Goal: Task Accomplishment & Management: Complete application form

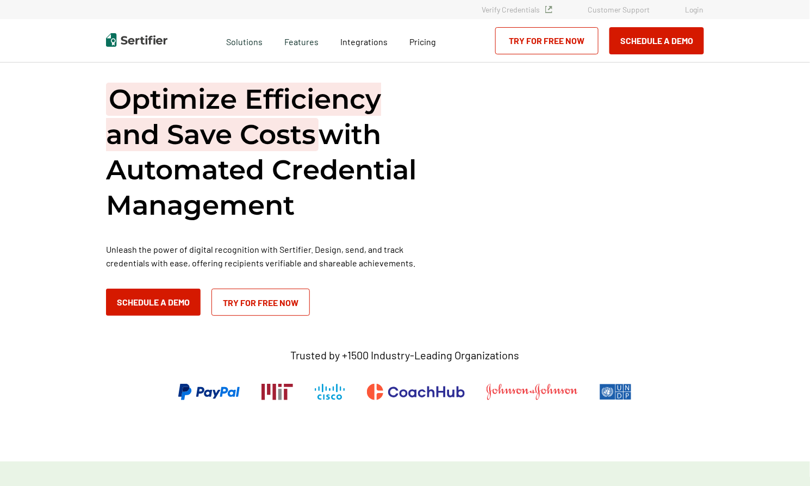
click at [693, 14] on link "Login" at bounding box center [694, 9] width 19 height 9
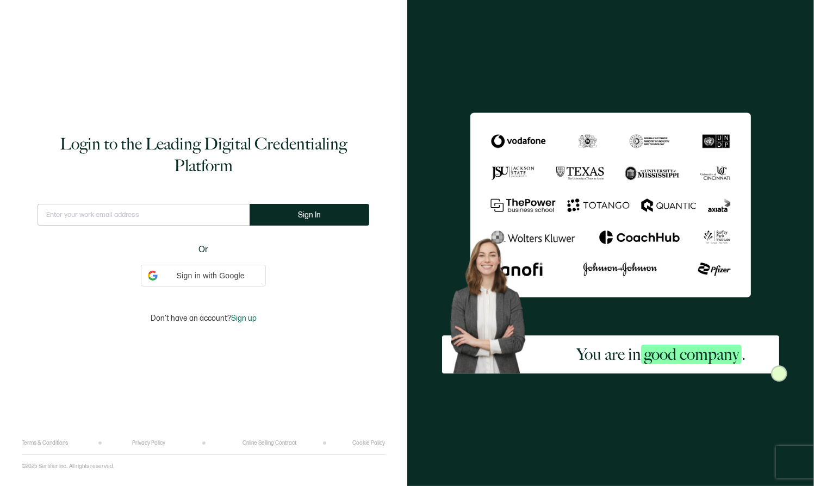
type input "hfryer@alta3.com"
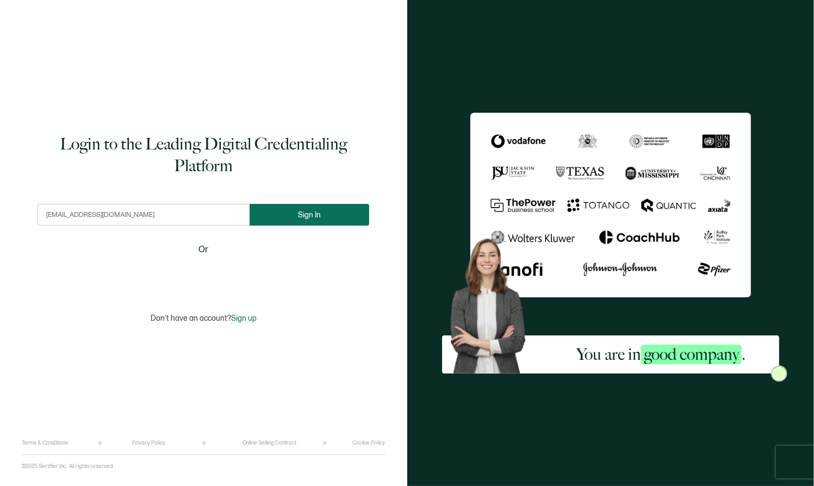
click at [289, 206] on button "Sign In" at bounding box center [310, 215] width 120 height 22
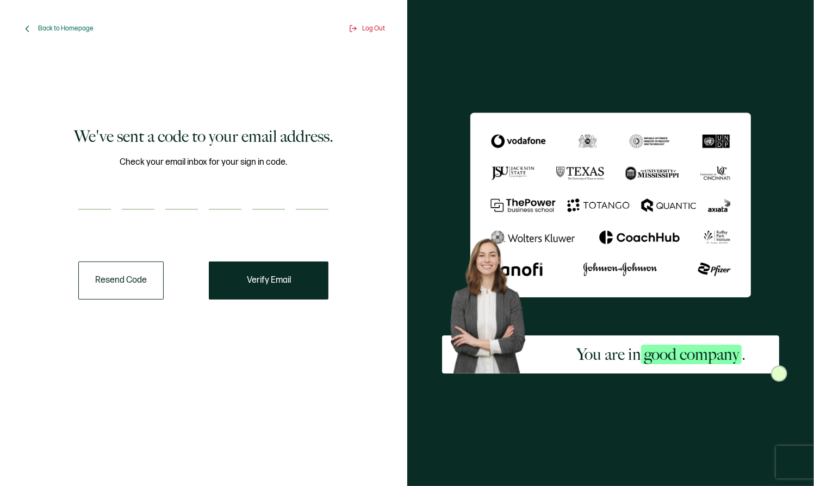
click at [94, 197] on input "number" at bounding box center [94, 199] width 33 height 22
paste input "4"
type input "4"
type input "7"
type input "5"
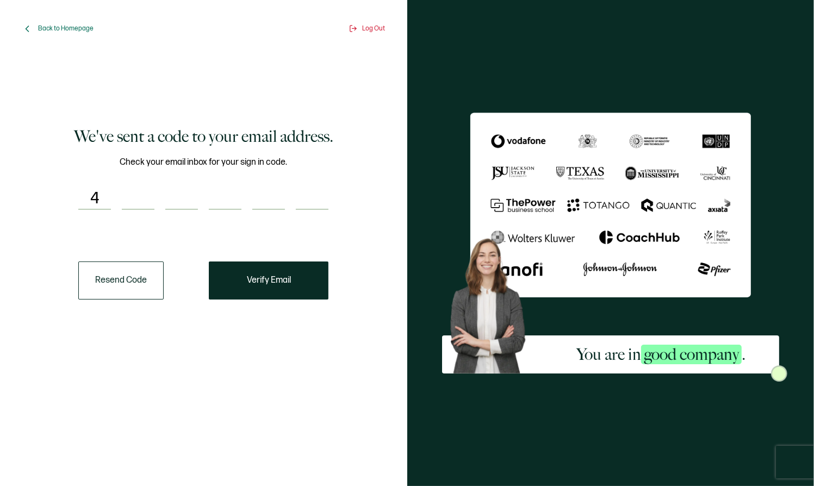
type input "6"
type input "1"
type input "0"
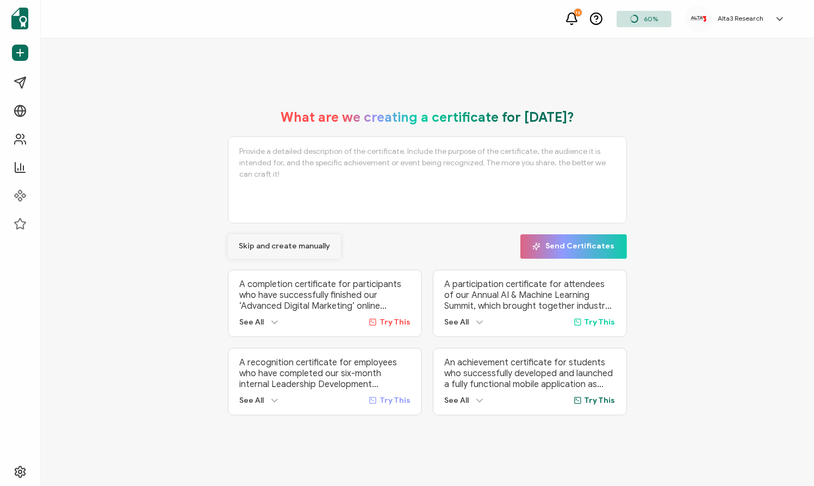
click at [277, 245] on span "Skip and create manually" at bounding box center [284, 247] width 91 height 8
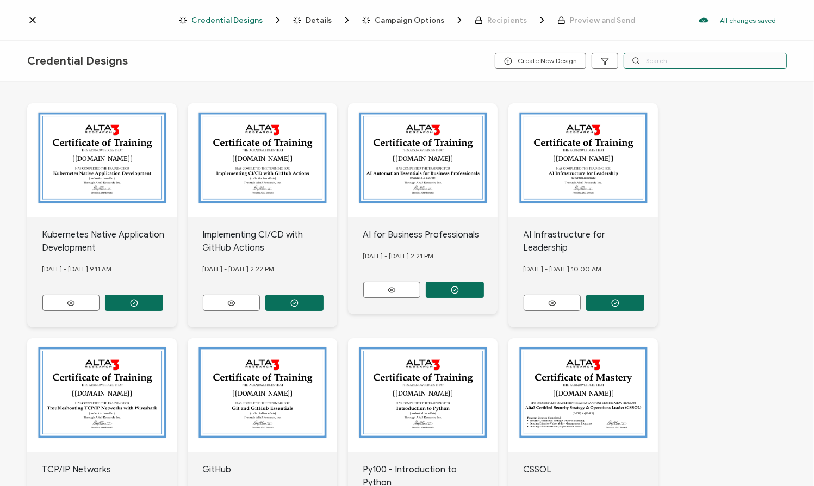
click at [650, 59] on input "text" at bounding box center [705, 61] width 163 height 16
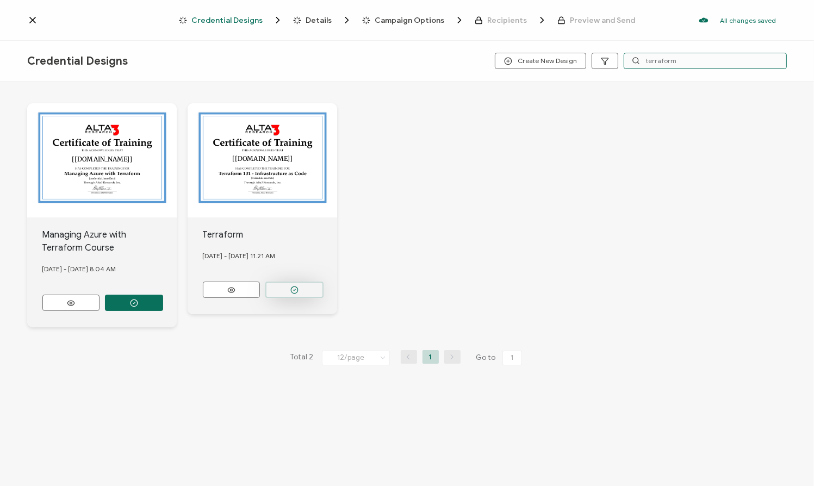
type input "terraform"
click at [163, 295] on button "button" at bounding box center [134, 303] width 58 height 16
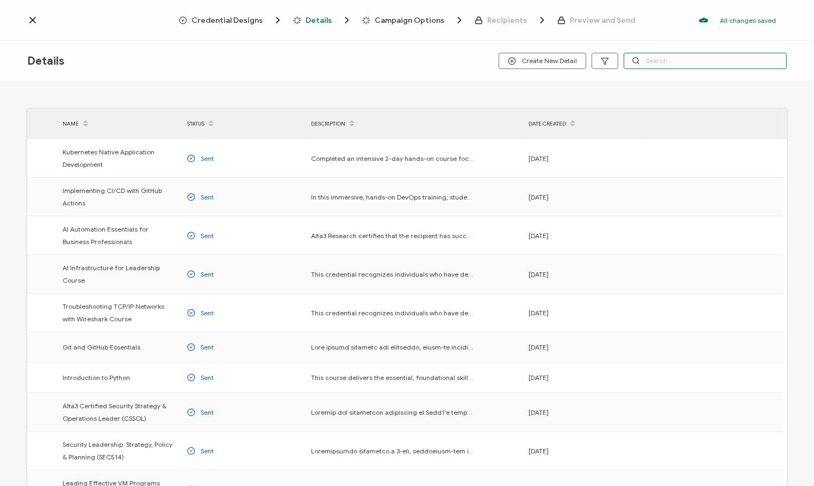
click at [669, 64] on input "text" at bounding box center [705, 61] width 163 height 16
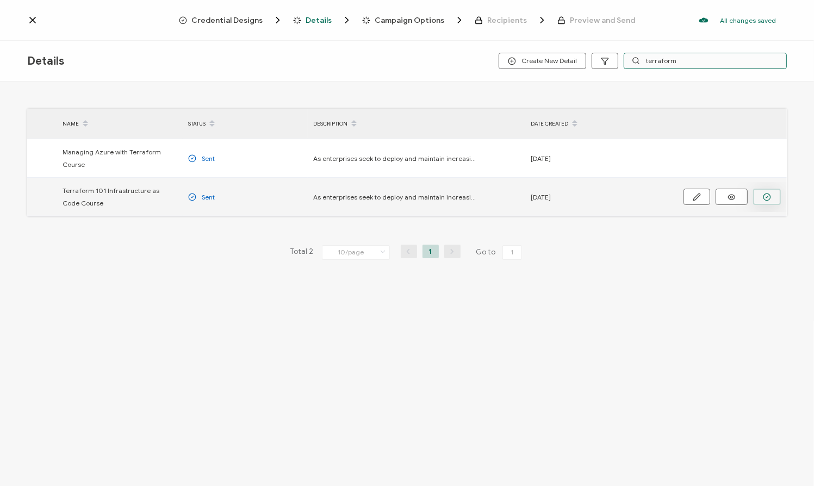
type input "terraform"
click at [769, 193] on icon "button" at bounding box center [767, 197] width 8 height 8
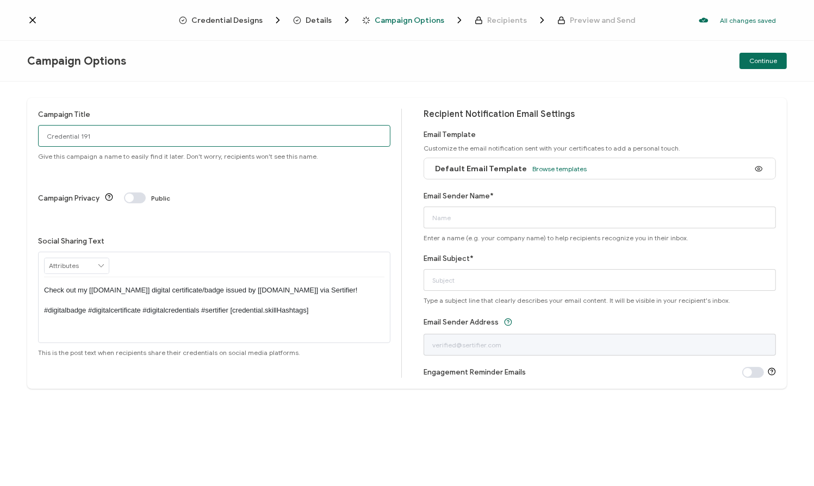
drag, startPoint x: 180, startPoint y: 140, endPoint x: 32, endPoint y: 131, distance: 148.2
click at [36, 131] on div "Campaign Title Credential 191 Give this campaign a name to easily find it later…" at bounding box center [407, 243] width 760 height 291
type input "8/25 TF MSKCC"
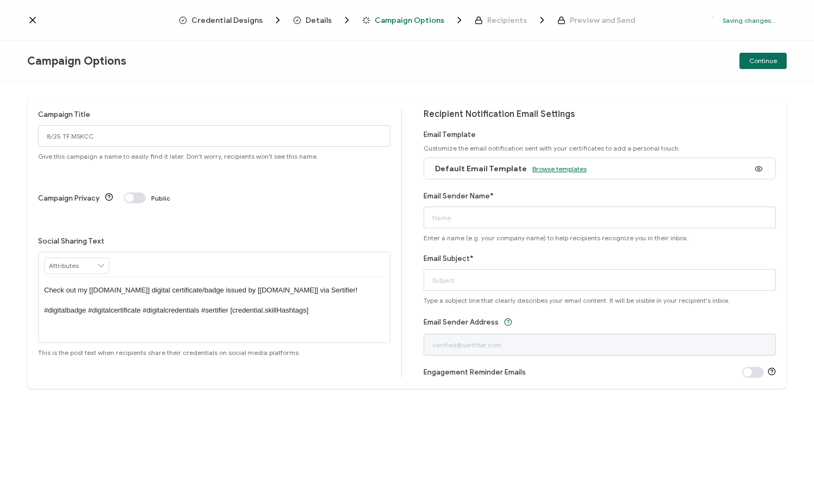
click at [561, 168] on span "Browse templates" at bounding box center [559, 169] width 54 height 8
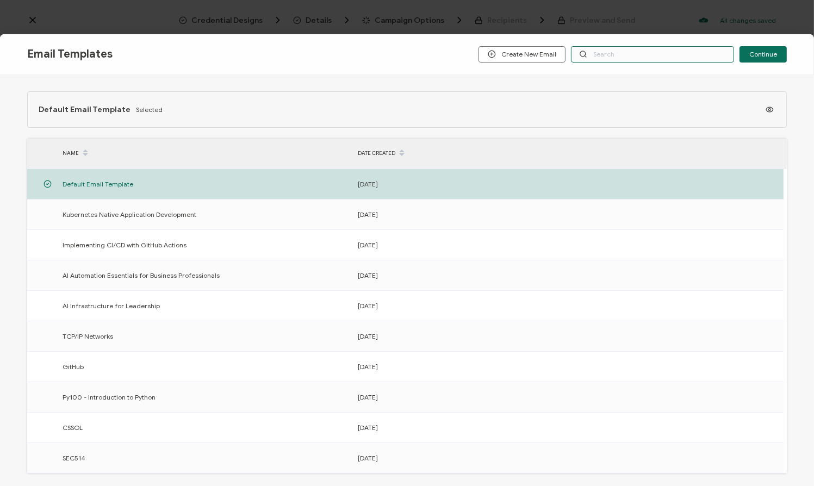
click at [668, 47] on input "text" at bounding box center [652, 54] width 163 height 16
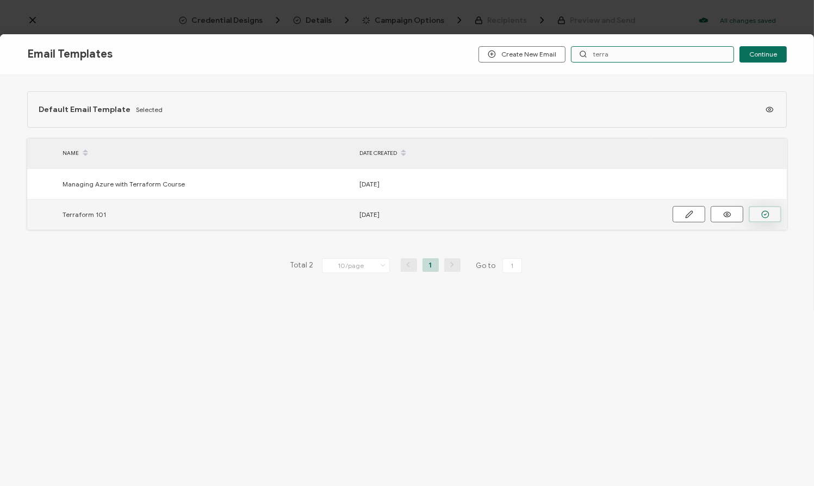
type input "terra"
click at [771, 210] on button "button" at bounding box center [765, 214] width 33 height 16
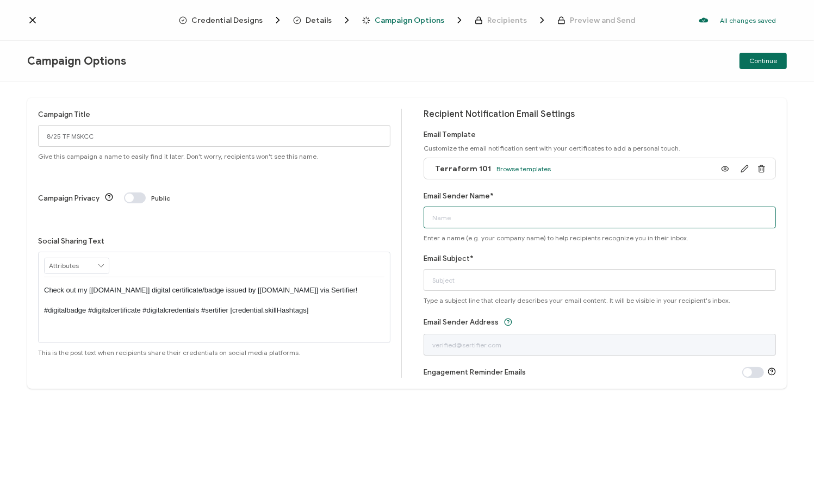
click at [531, 217] on input "Email Sender Name*" at bounding box center [600, 218] width 352 height 22
type input "l"
type input "Alta3 Research"
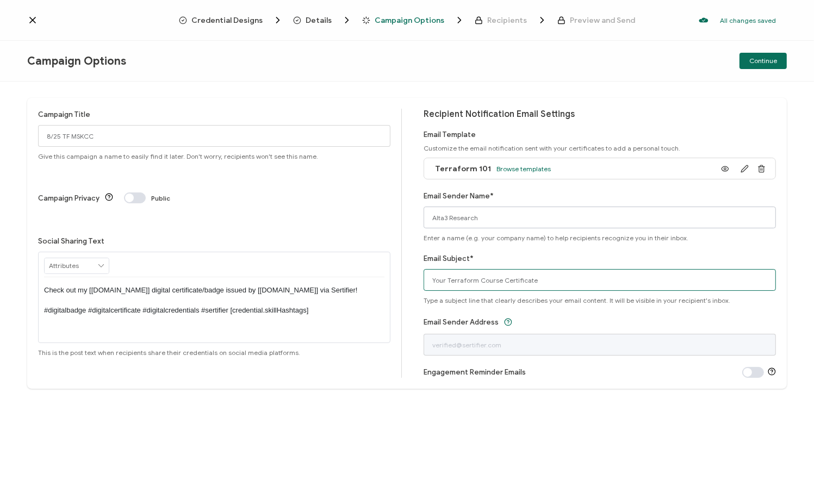
type input "Your Terraform Course Certificate"
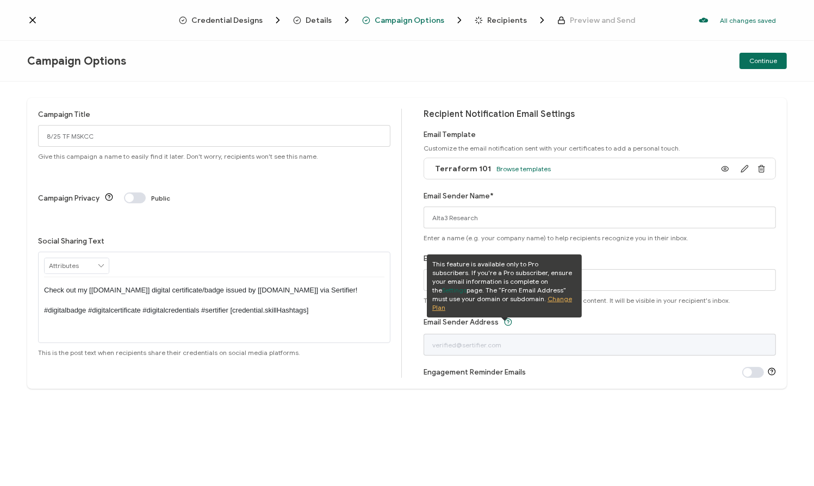
click at [613, 121] on div "Recipient Notification Email Settings Email Template Customize the email notifi…" at bounding box center [600, 243] width 352 height 269
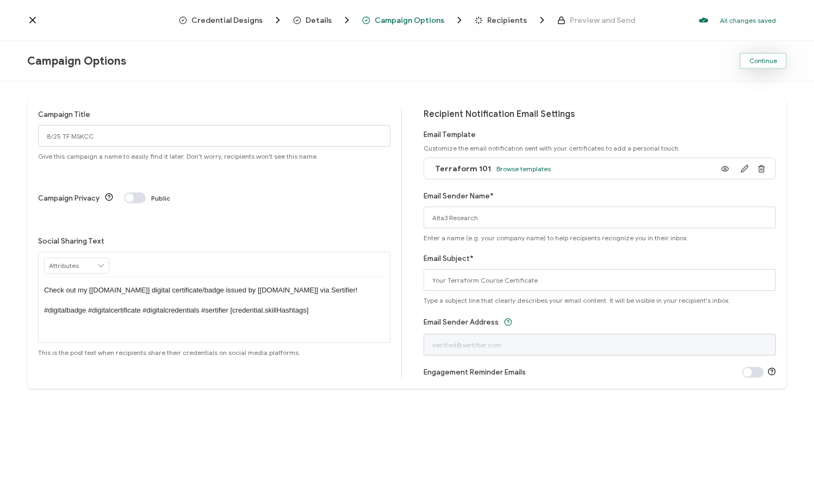
click at [759, 61] on span "Continue" at bounding box center [763, 61] width 28 height 7
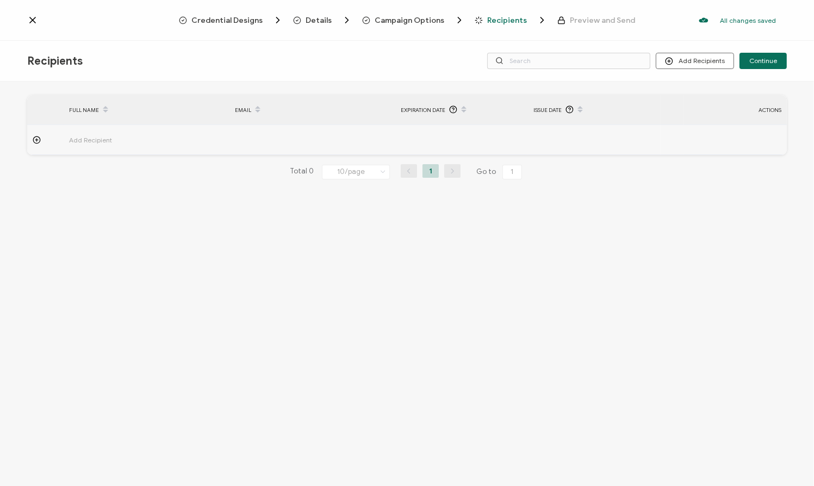
click at [35, 140] on icon at bounding box center [37, 140] width 8 height 8
click at [737, 169] on button "Discard" at bounding box center [726, 170] width 43 height 16
click at [761, 60] on span "Continue" at bounding box center [763, 61] width 28 height 7
click at [706, 58] on button "Add Recipients" at bounding box center [695, 61] width 78 height 16
click at [697, 90] on span "Upload Recipients" at bounding box center [710, 90] width 55 height 8
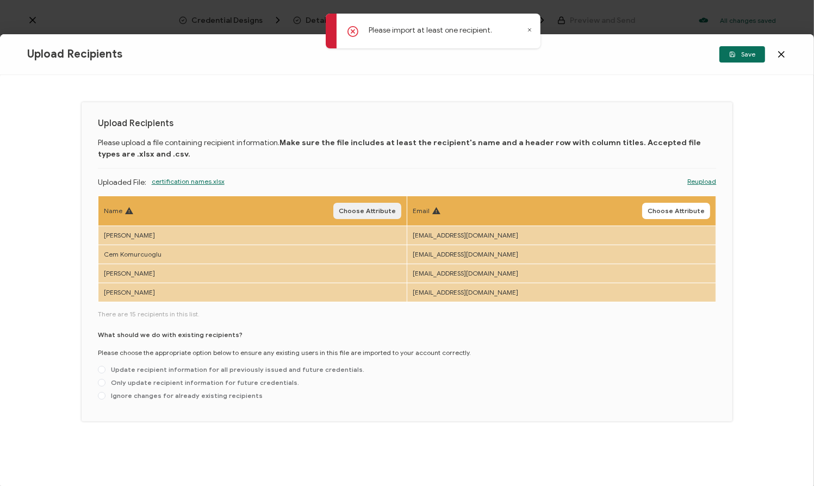
click at [368, 209] on span "Choose Attribute" at bounding box center [367, 211] width 57 height 7
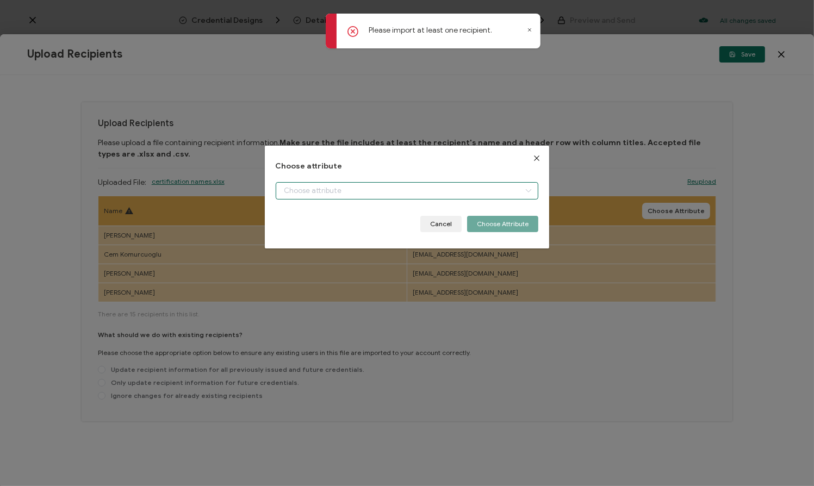
click at [343, 190] on input "dialog" at bounding box center [407, 190] width 263 height 17
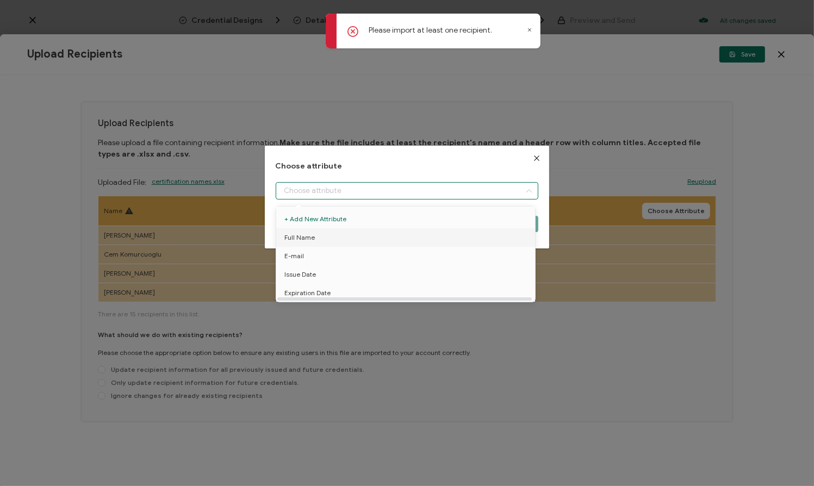
click at [315, 239] on li "Full Name" at bounding box center [407, 237] width 268 height 18
type input "Full Name"
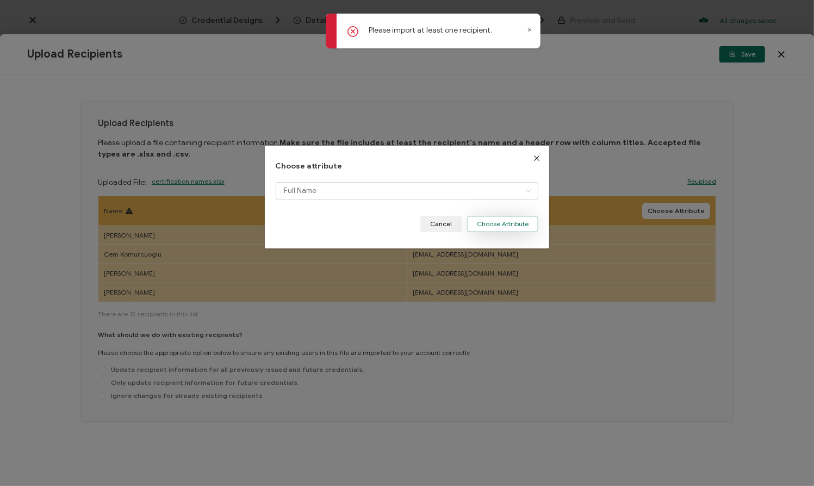
click at [484, 223] on button "Choose Attribute" at bounding box center [502, 224] width 71 height 16
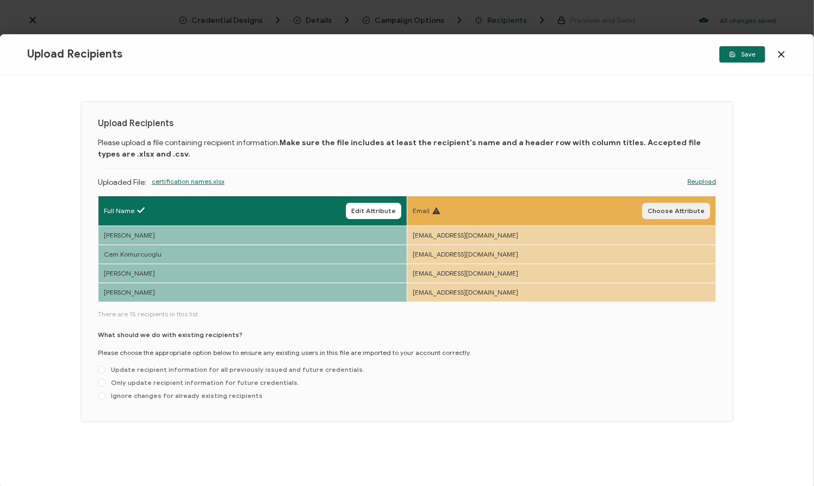
click at [667, 212] on span "Choose Attribute" at bounding box center [676, 211] width 57 height 7
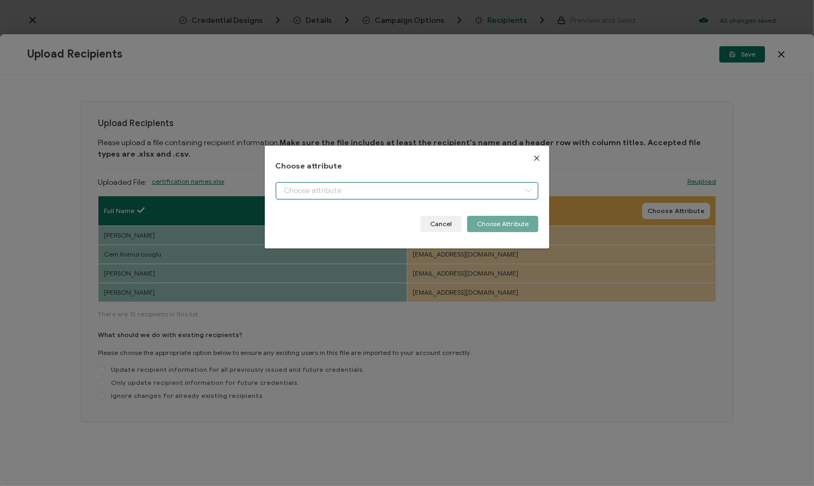
click at [408, 196] on input "dialog" at bounding box center [407, 190] width 263 height 17
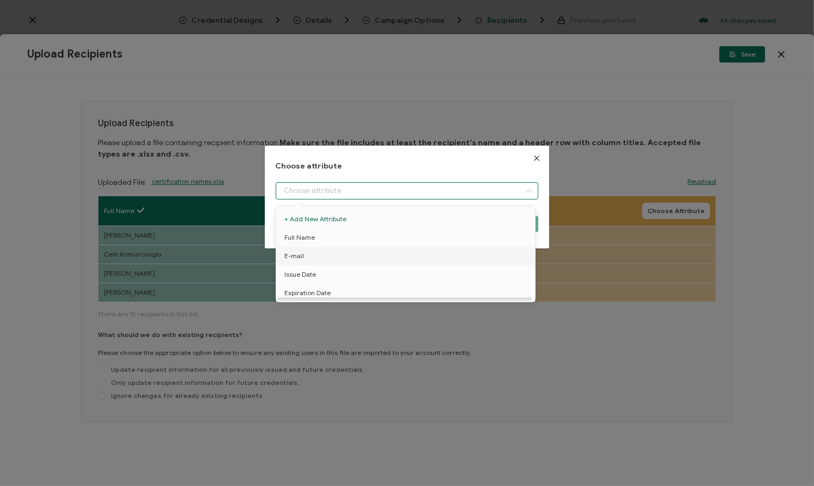
click at [339, 255] on li "E-mail" at bounding box center [407, 256] width 268 height 18
type input "E-mail"
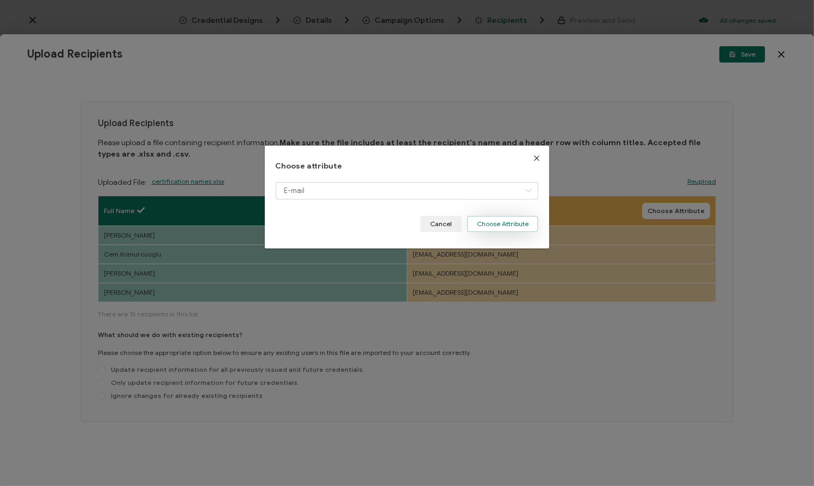
click at [500, 227] on button "Choose Attribute" at bounding box center [502, 224] width 71 height 16
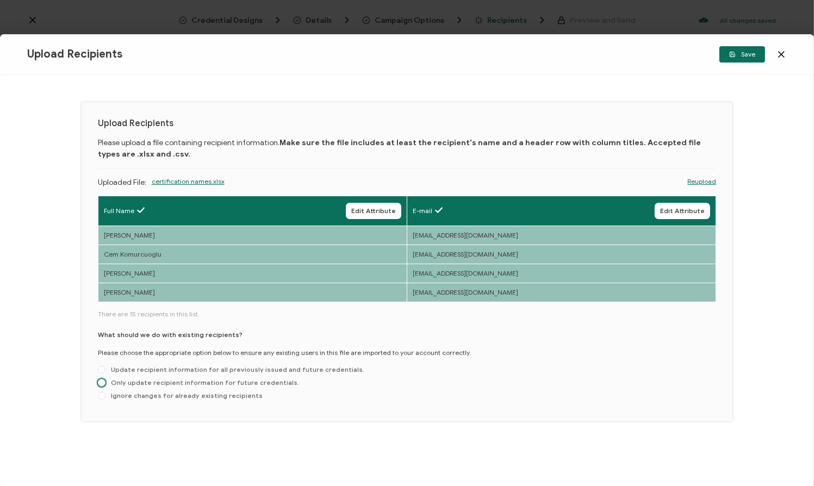
click at [229, 382] on span "Only update recipient information for future credentials." at bounding box center [202, 382] width 194 height 8
click at [105, 382] on input "Only update recipient information for future credentials." at bounding box center [102, 383] width 8 height 9
radio input "true"
click at [739, 55] on span "Save" at bounding box center [742, 54] width 26 height 7
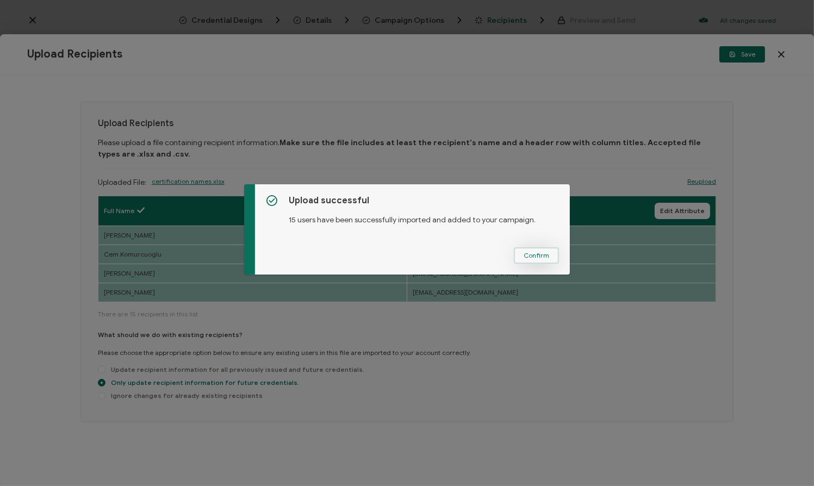
click at [525, 257] on span "Confirm" at bounding box center [537, 255] width 26 height 7
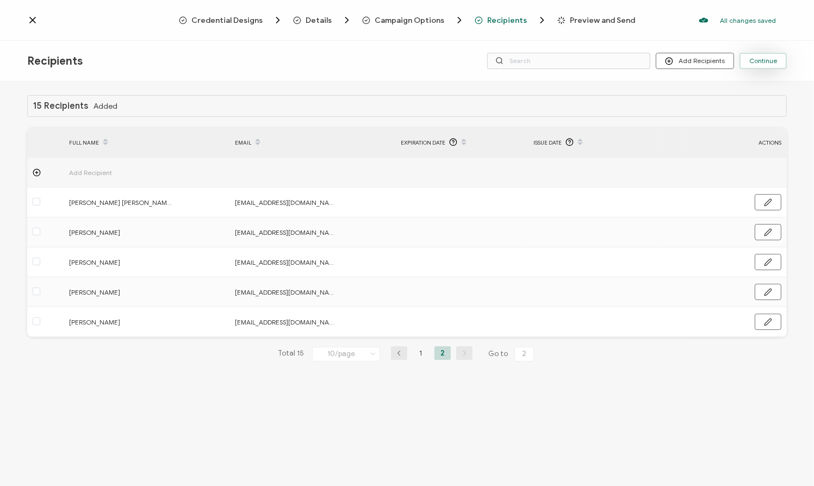
click at [763, 58] on span "Continue" at bounding box center [763, 61] width 28 height 7
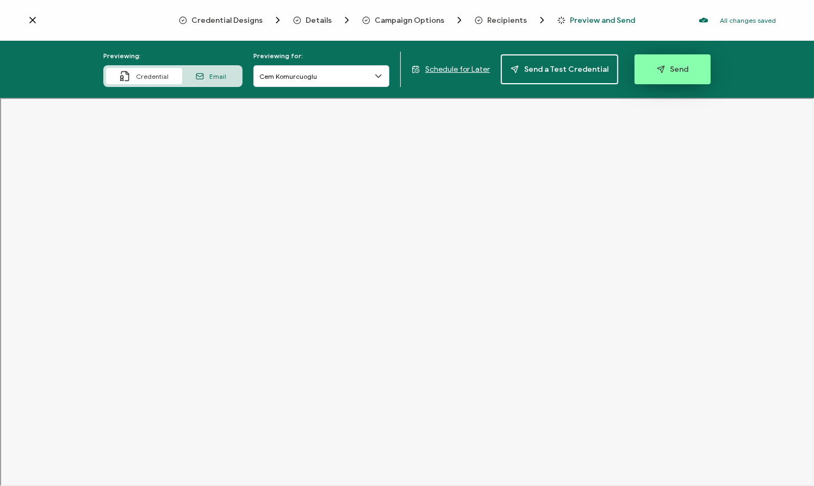
click at [665, 63] on button "Send" at bounding box center [673, 69] width 76 height 30
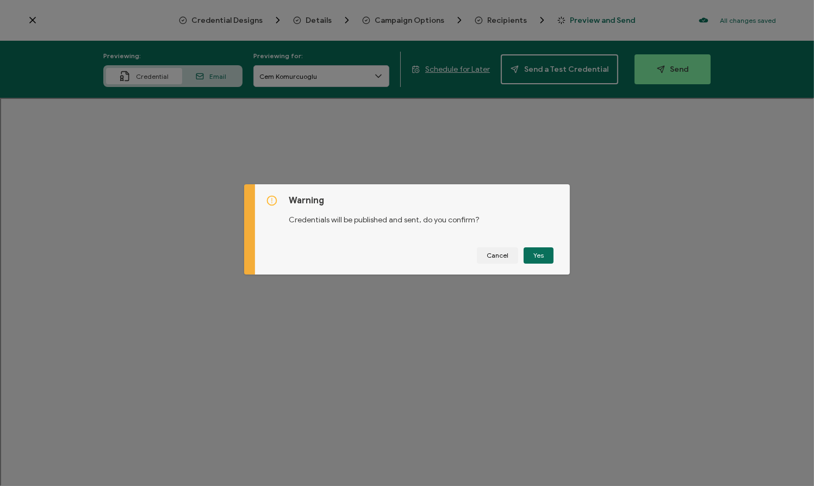
click at [487, 226] on div "Warning Credentials will be published and sent, do you confirm? Cancel Yes" at bounding box center [412, 229] width 315 height 90
click at [496, 257] on span "Cancel" at bounding box center [498, 255] width 22 height 7
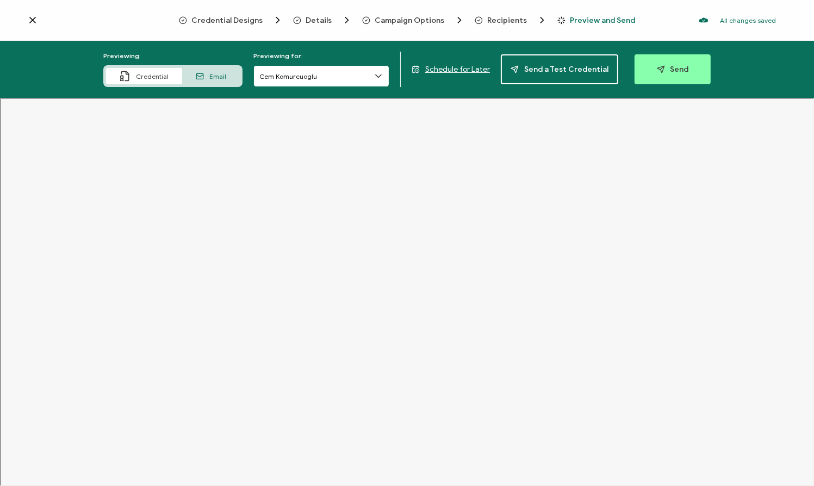
click at [364, 69] on input "Cem Komurcuoglu" at bounding box center [321, 76] width 136 height 22
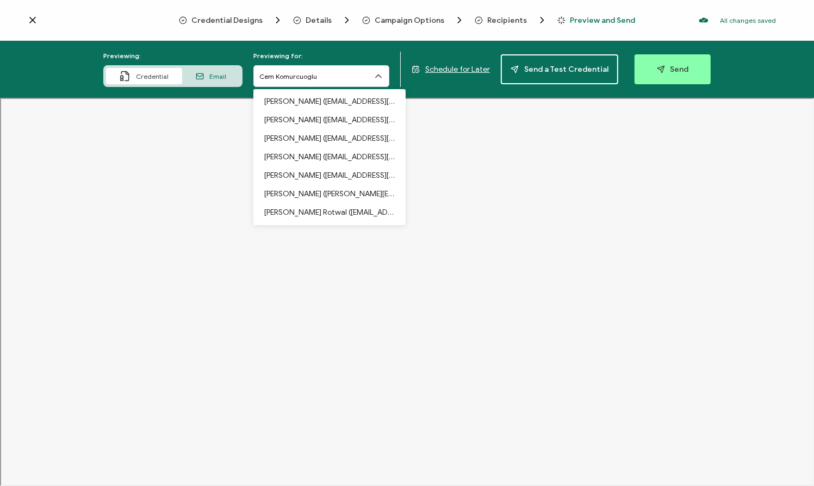
click at [32, 21] on icon at bounding box center [32, 19] width 5 height 5
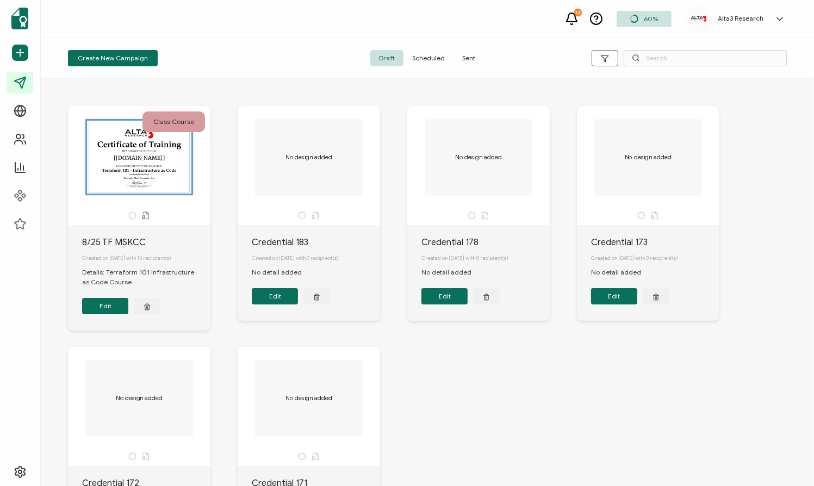
click at [104, 312] on button "Edit" at bounding box center [105, 306] width 46 height 16
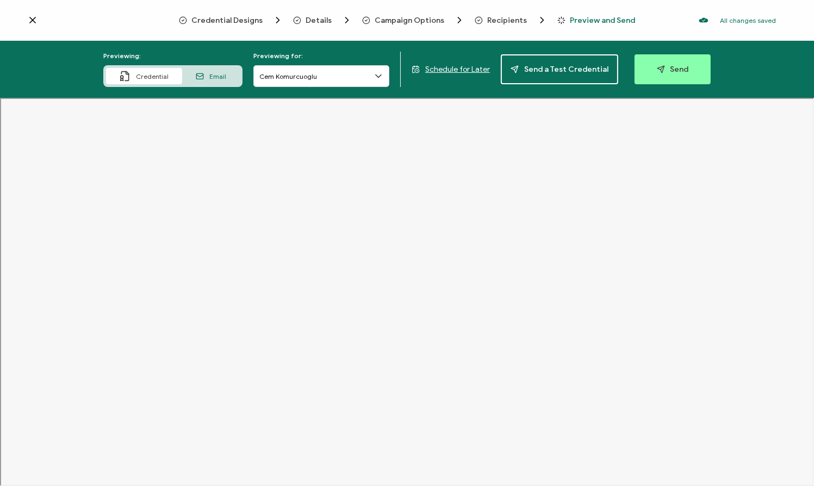
click at [508, 18] on span "Recipients" at bounding box center [507, 20] width 40 height 8
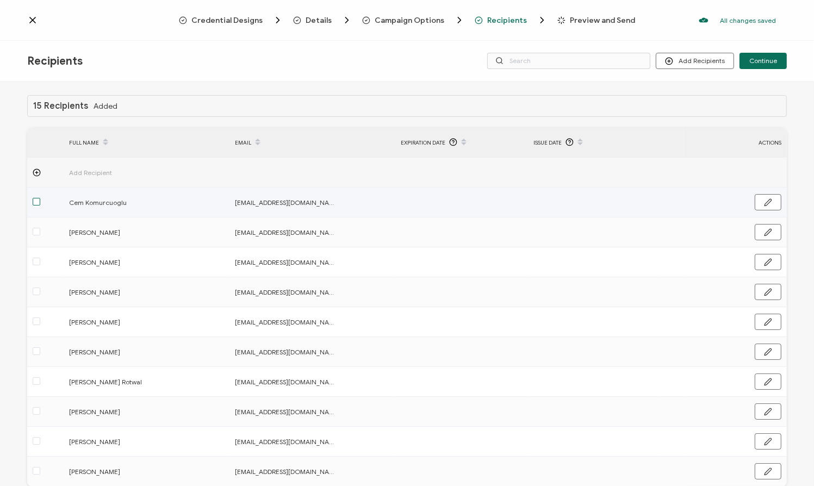
click at [37, 203] on span at bounding box center [37, 202] width 8 height 8
click at [40, 198] on input "checkbox" at bounding box center [40, 198] width 0 height 0
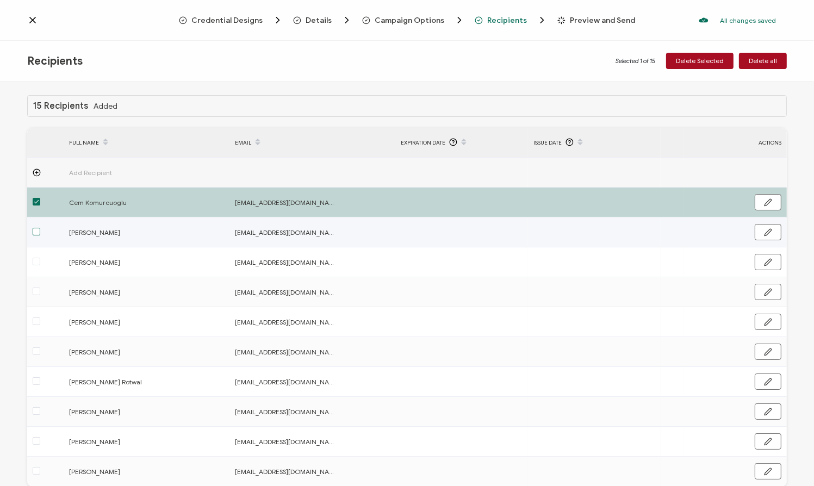
click at [37, 232] on span at bounding box center [37, 232] width 8 height 8
click at [40, 228] on input "checkbox" at bounding box center [40, 228] width 0 height 0
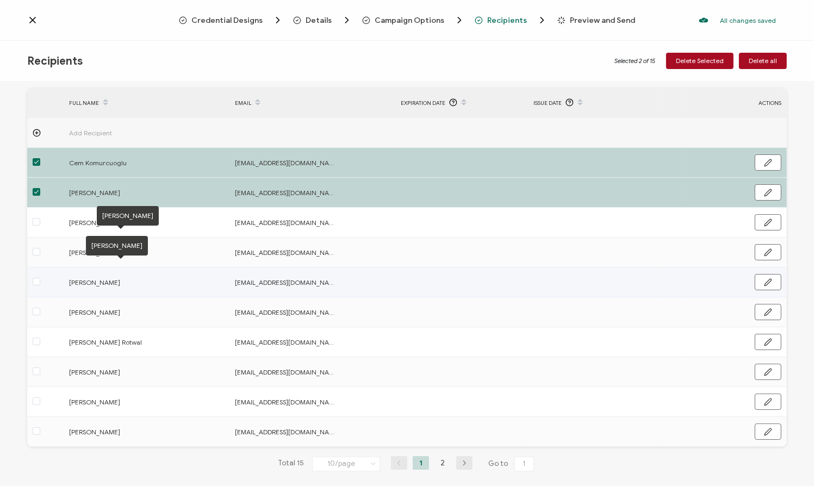
scroll to position [53, 0]
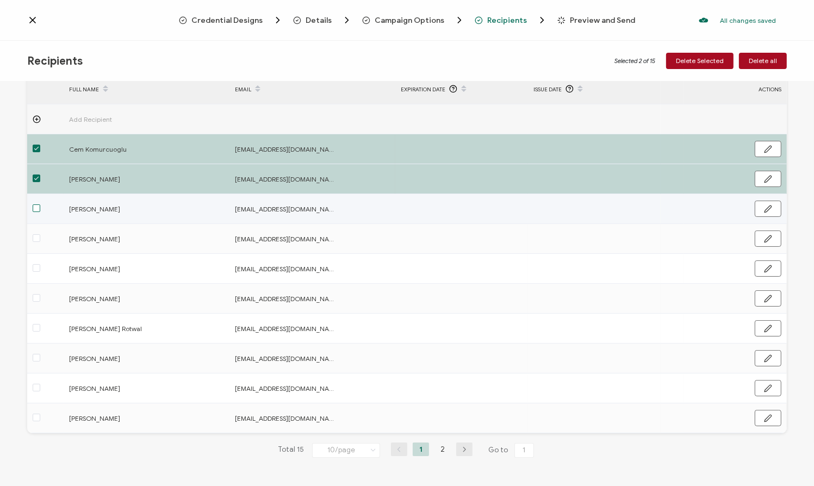
click at [36, 209] on span at bounding box center [37, 208] width 8 height 8
click at [40, 204] on input "checkbox" at bounding box center [40, 204] width 0 height 0
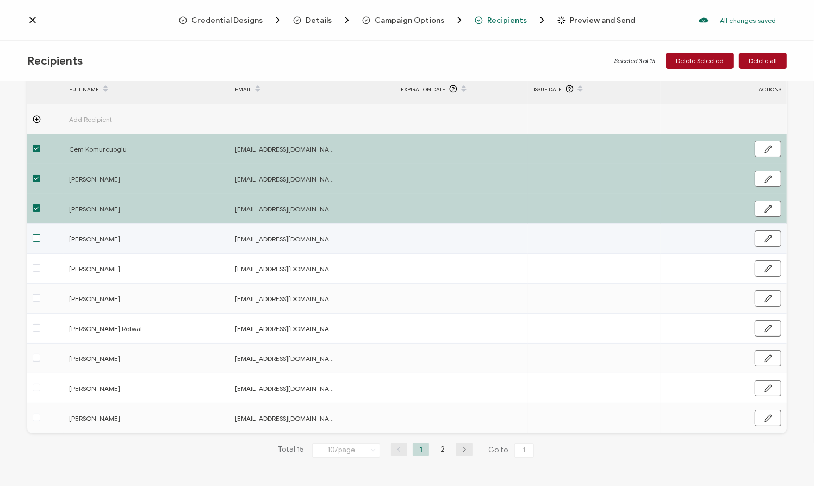
click at [35, 239] on span at bounding box center [37, 238] width 8 height 8
click at [40, 234] on input "checkbox" at bounding box center [40, 234] width 0 height 0
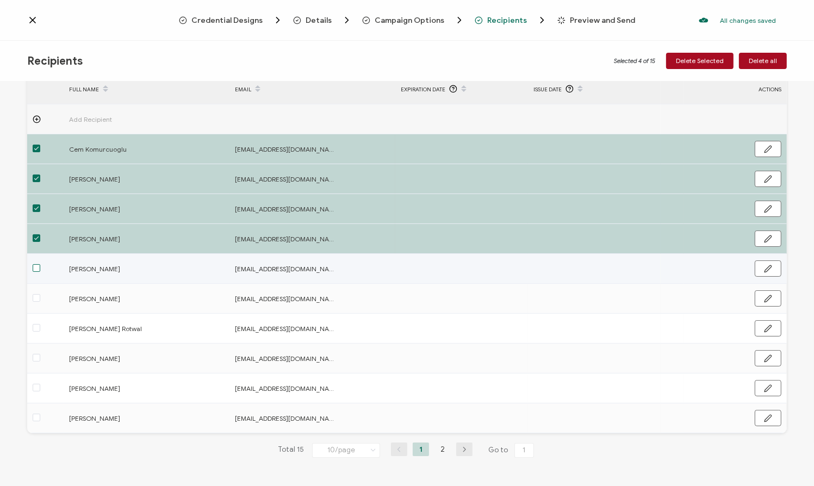
click at [35, 269] on span at bounding box center [37, 268] width 8 height 8
click at [40, 264] on input "checkbox" at bounding box center [40, 264] width 0 height 0
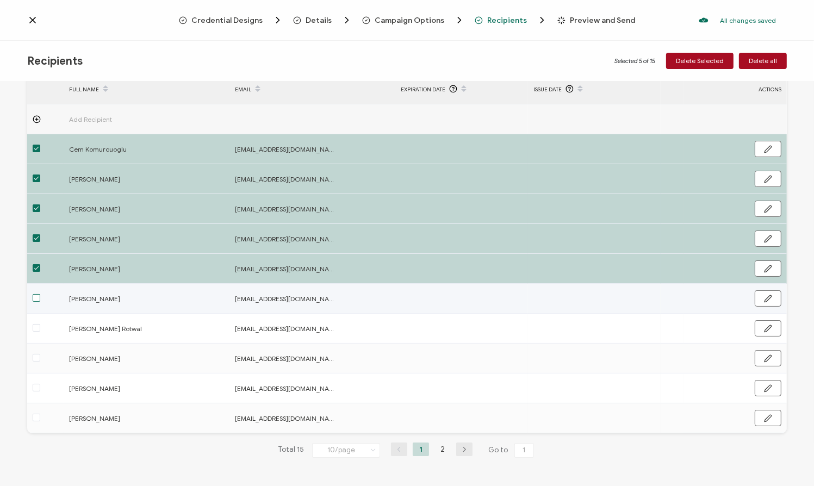
click at [35, 298] on span at bounding box center [37, 298] width 8 height 8
click at [40, 294] on input "checkbox" at bounding box center [40, 294] width 0 height 0
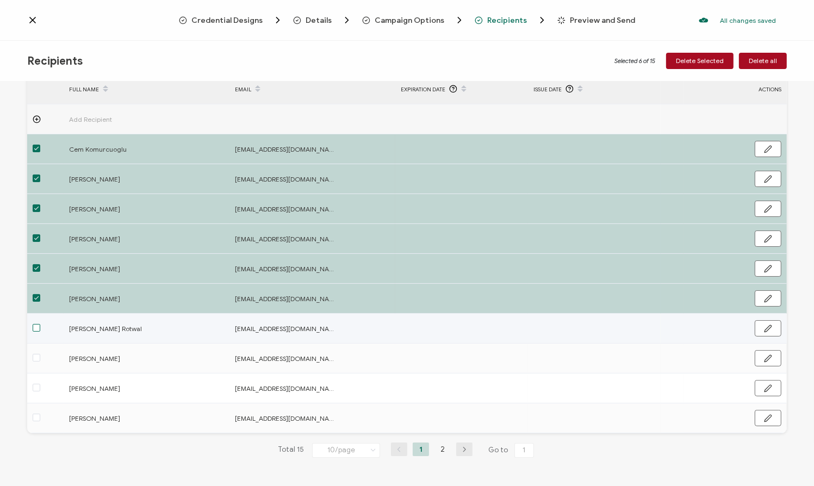
click at [36, 329] on span at bounding box center [37, 328] width 8 height 8
click at [40, 324] on input "checkbox" at bounding box center [40, 324] width 0 height 0
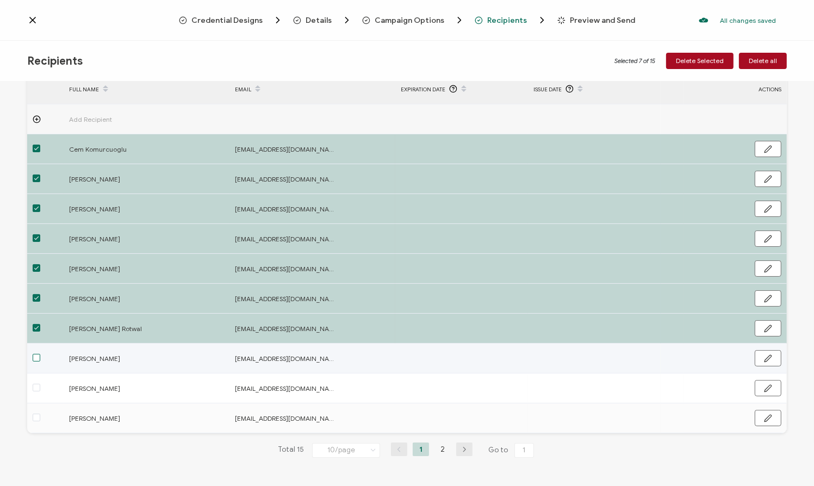
click at [37, 360] on span at bounding box center [37, 358] width 8 height 8
click at [40, 354] on input "checkbox" at bounding box center [40, 354] width 0 height 0
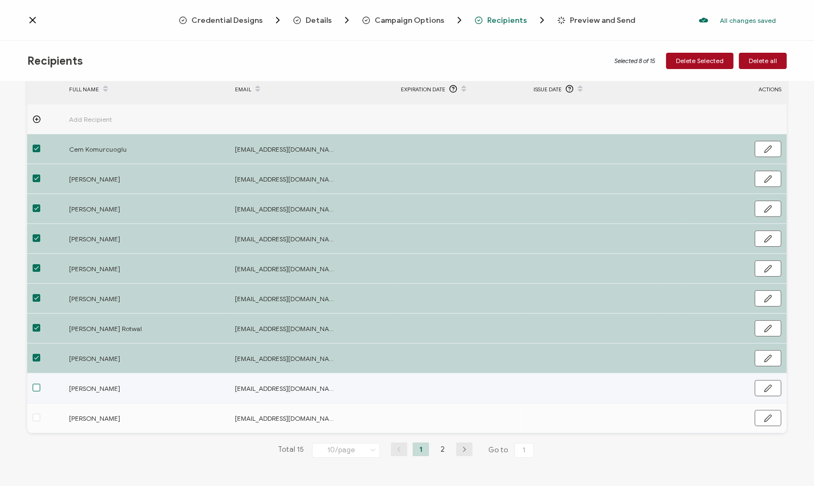
click at [38, 388] on span at bounding box center [37, 388] width 8 height 8
click at [40, 384] on input "checkbox" at bounding box center [40, 384] width 0 height 0
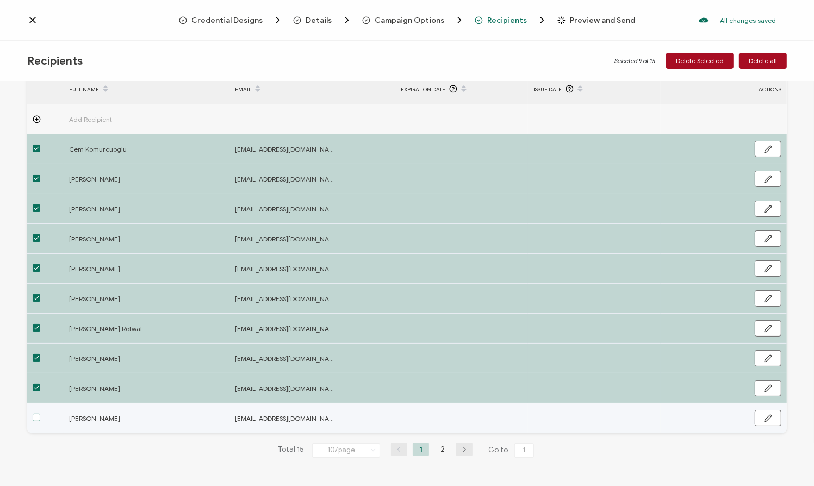
click at [37, 420] on span at bounding box center [37, 418] width 8 height 8
click at [40, 414] on input "checkbox" at bounding box center [40, 414] width 0 height 0
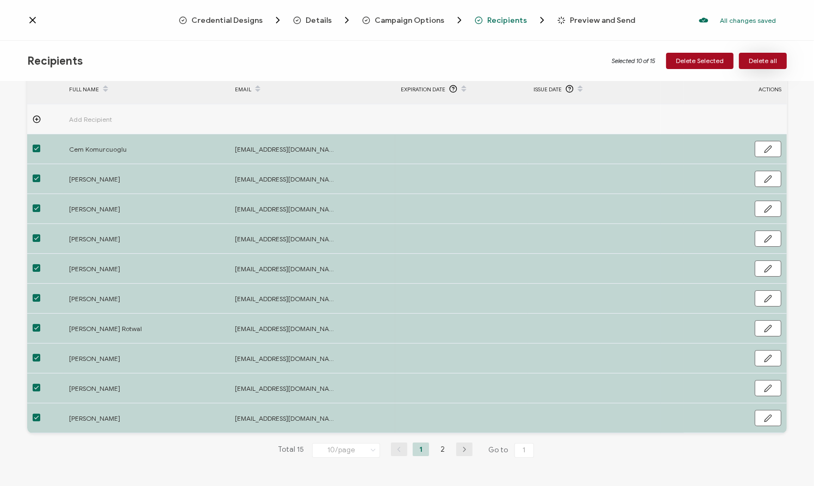
click at [765, 63] on span "Delete all" at bounding box center [763, 61] width 28 height 7
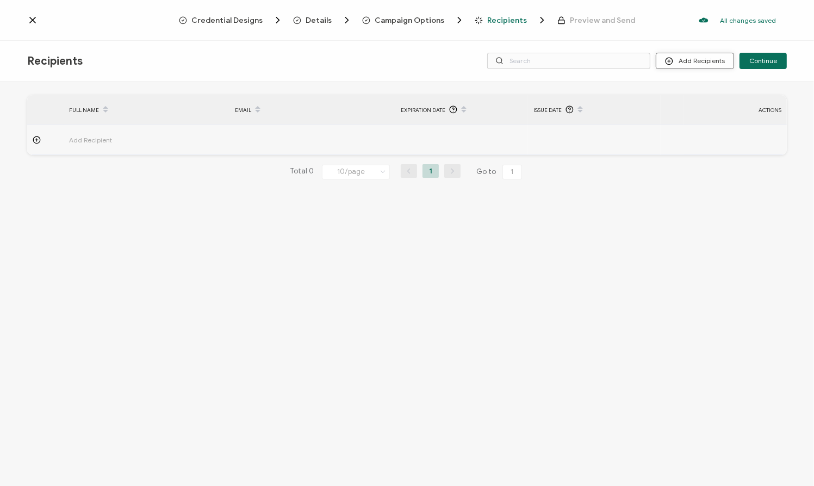
click at [695, 64] on button "Add Recipients" at bounding box center [695, 61] width 78 height 16
click at [676, 86] on icon at bounding box center [673, 90] width 8 height 8
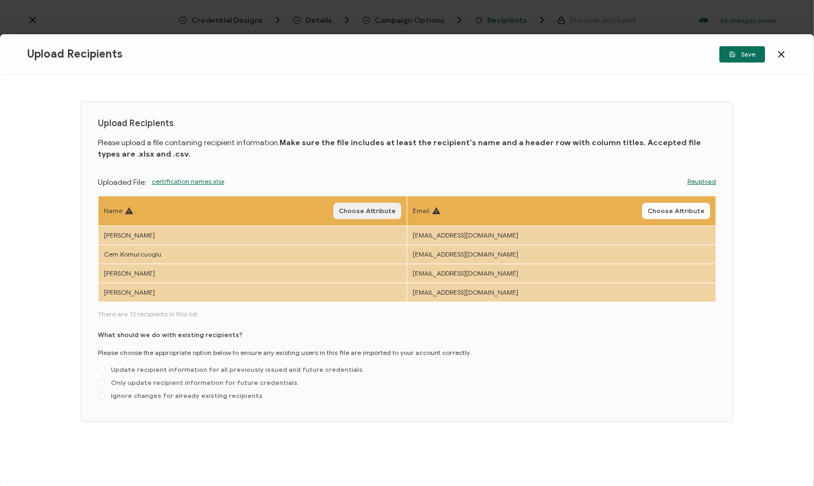
click at [366, 210] on span "Choose Attribute" at bounding box center [367, 211] width 57 height 7
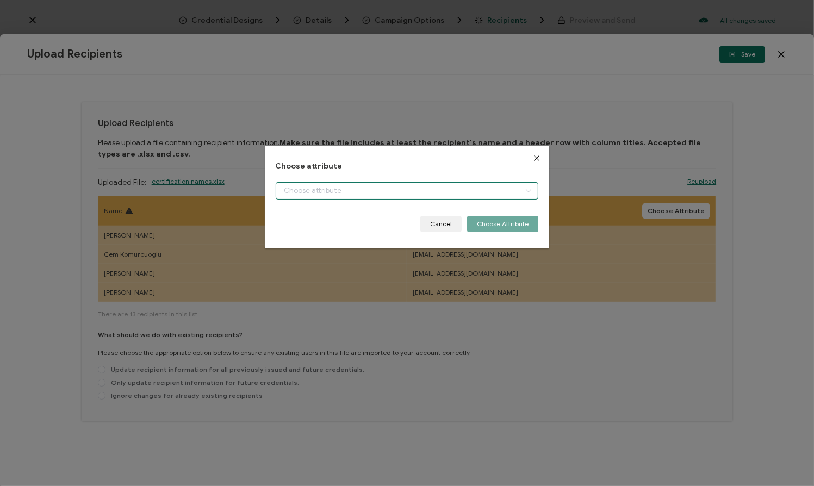
click at [365, 191] on input "dialog" at bounding box center [407, 190] width 263 height 17
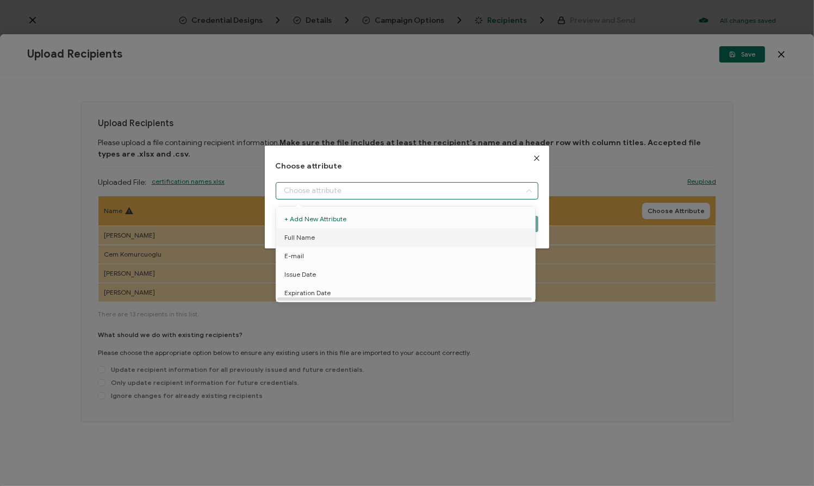
click at [350, 235] on li "Full Name" at bounding box center [407, 237] width 268 height 18
type input "Full Name"
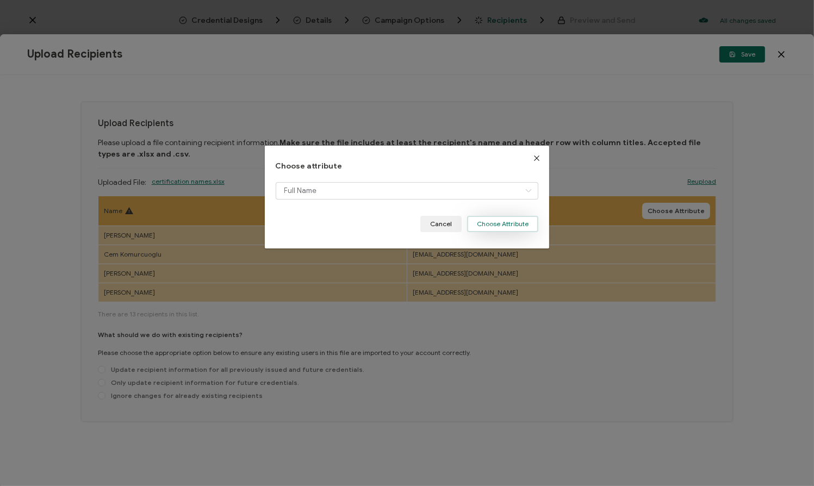
click at [507, 224] on button "Choose Attribute" at bounding box center [502, 224] width 71 height 16
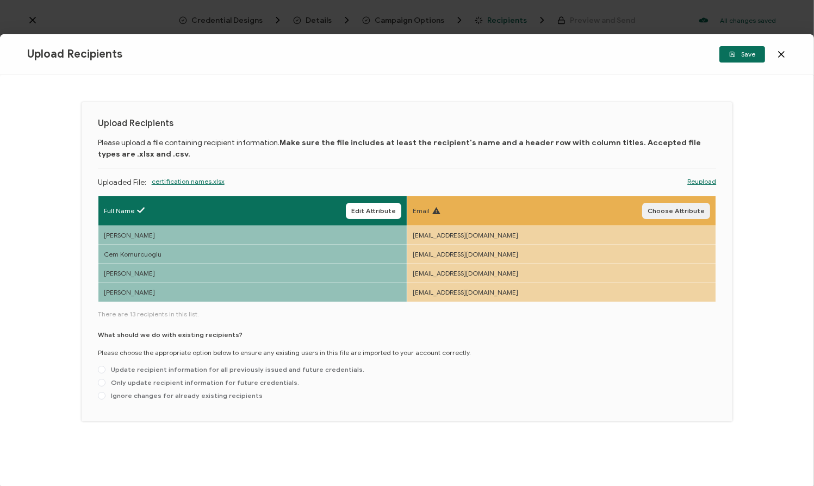
click at [666, 210] on span "Choose Attribute" at bounding box center [676, 211] width 57 height 7
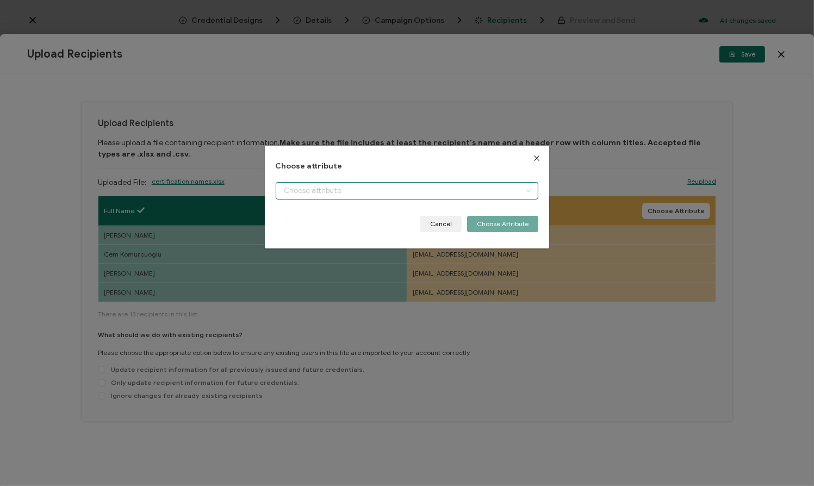
click at [402, 192] on input "dialog" at bounding box center [407, 190] width 263 height 17
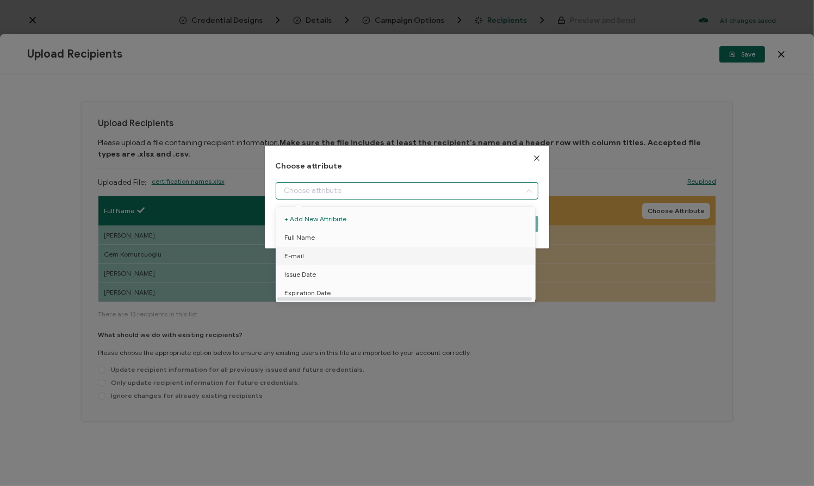
click at [374, 252] on li "E-mail" at bounding box center [407, 256] width 268 height 18
type input "E-mail"
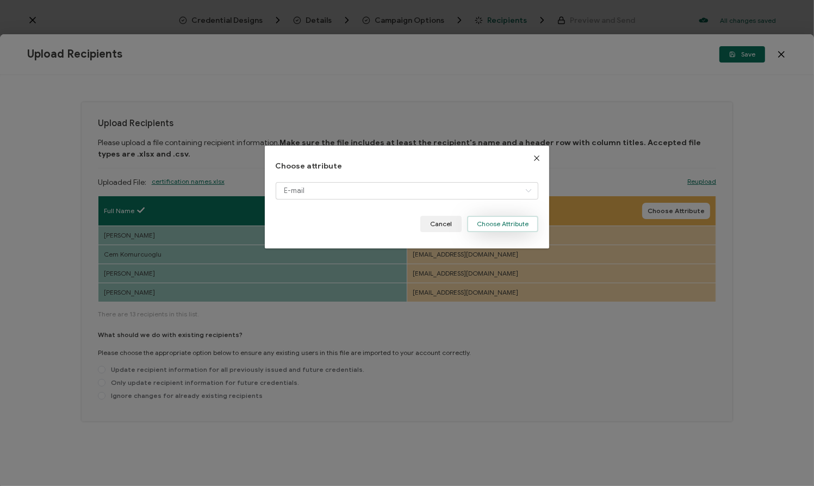
click at [503, 223] on button "Choose Attribute" at bounding box center [502, 224] width 71 height 16
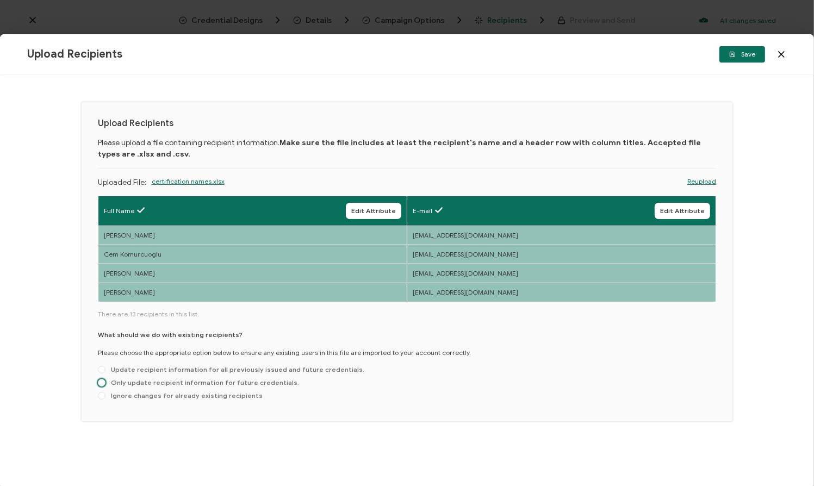
click at [173, 380] on span "Only update recipient information for future credentials." at bounding box center [202, 382] width 194 height 8
click at [105, 380] on input "Only update recipient information for future credentials." at bounding box center [102, 383] width 8 height 9
radio input "true"
click at [743, 58] on span "Save" at bounding box center [742, 54] width 26 height 7
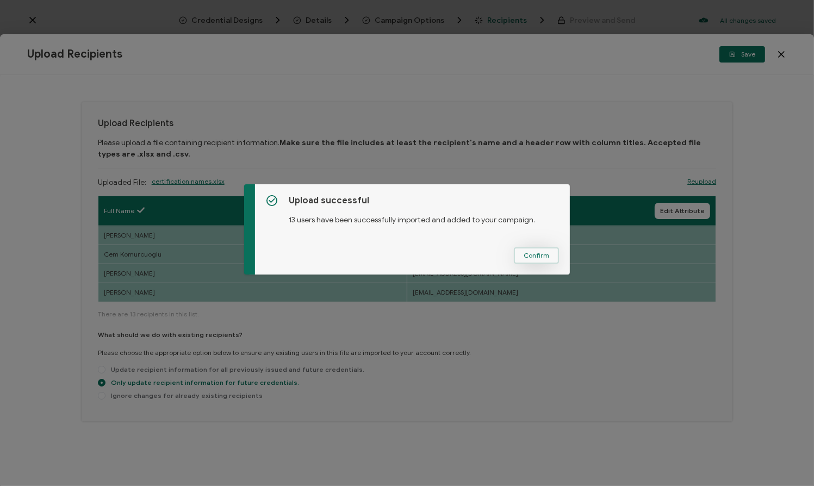
click at [533, 255] on span "Confirm" at bounding box center [537, 255] width 26 height 7
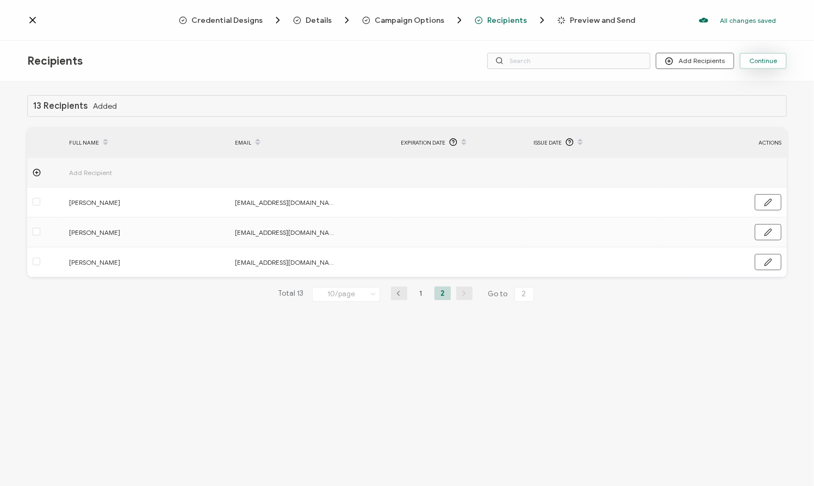
click at [764, 61] on span "Continue" at bounding box center [763, 61] width 28 height 7
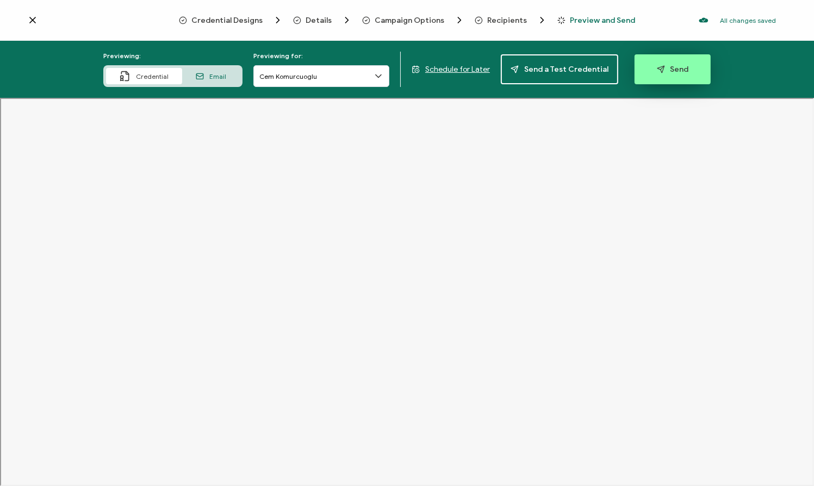
click at [672, 67] on span "Send" at bounding box center [673, 69] width 32 height 8
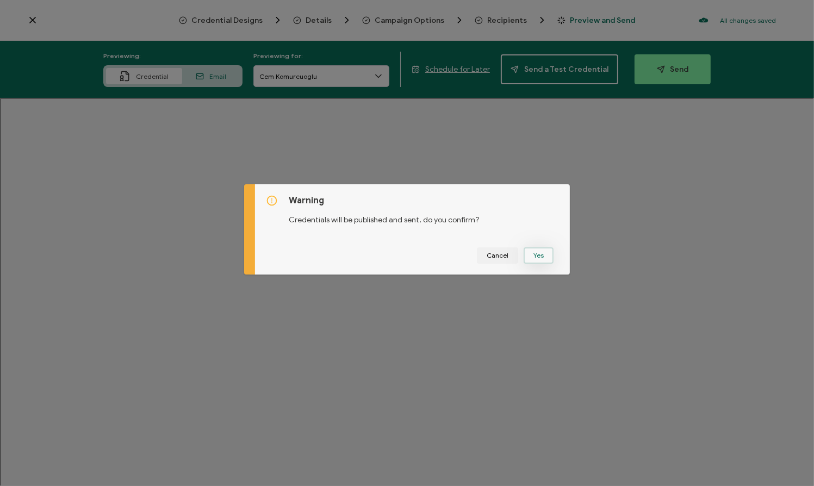
click at [536, 252] on button "Yes" at bounding box center [539, 255] width 30 height 16
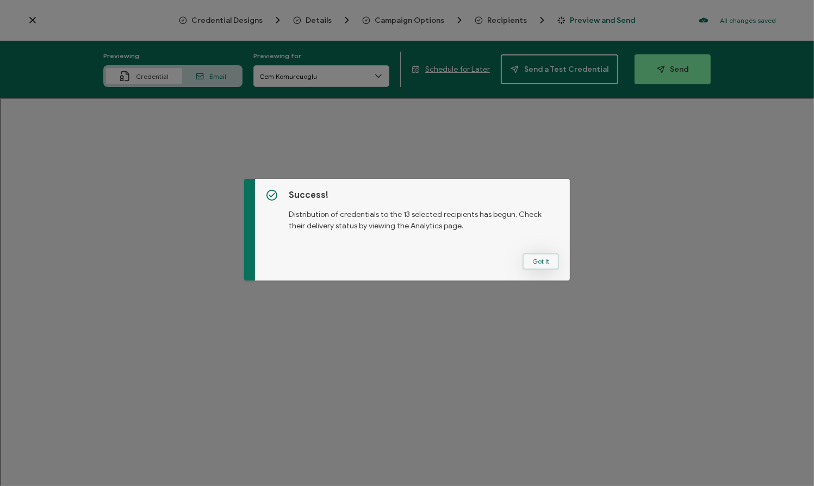
click at [544, 262] on button "Got It" at bounding box center [541, 261] width 36 height 16
